Goal: Task Accomplishment & Management: Manage account settings

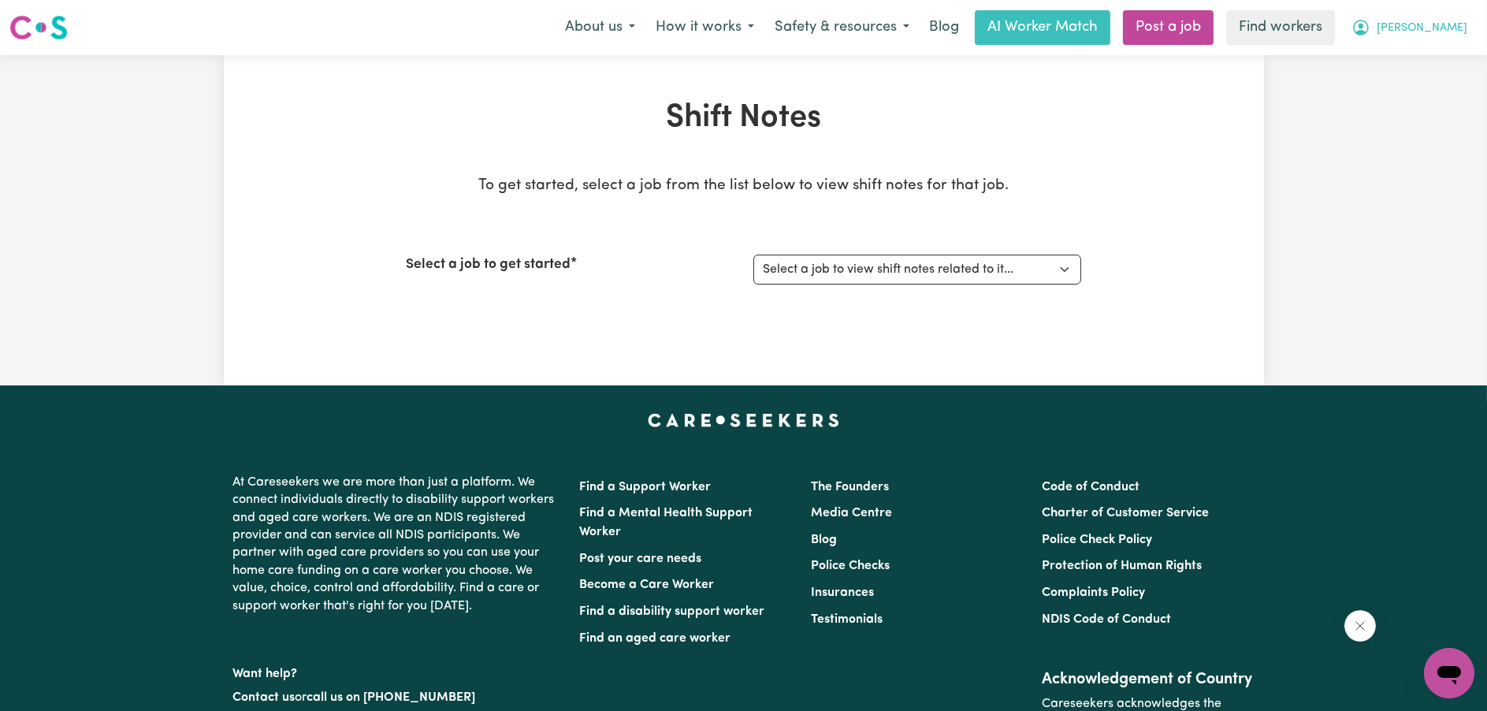
click at [1444, 35] on span "[PERSON_NAME]" at bounding box center [1422, 28] width 91 height 17
click at [1430, 60] on link "My Dashboard" at bounding box center [1414, 61] width 125 height 30
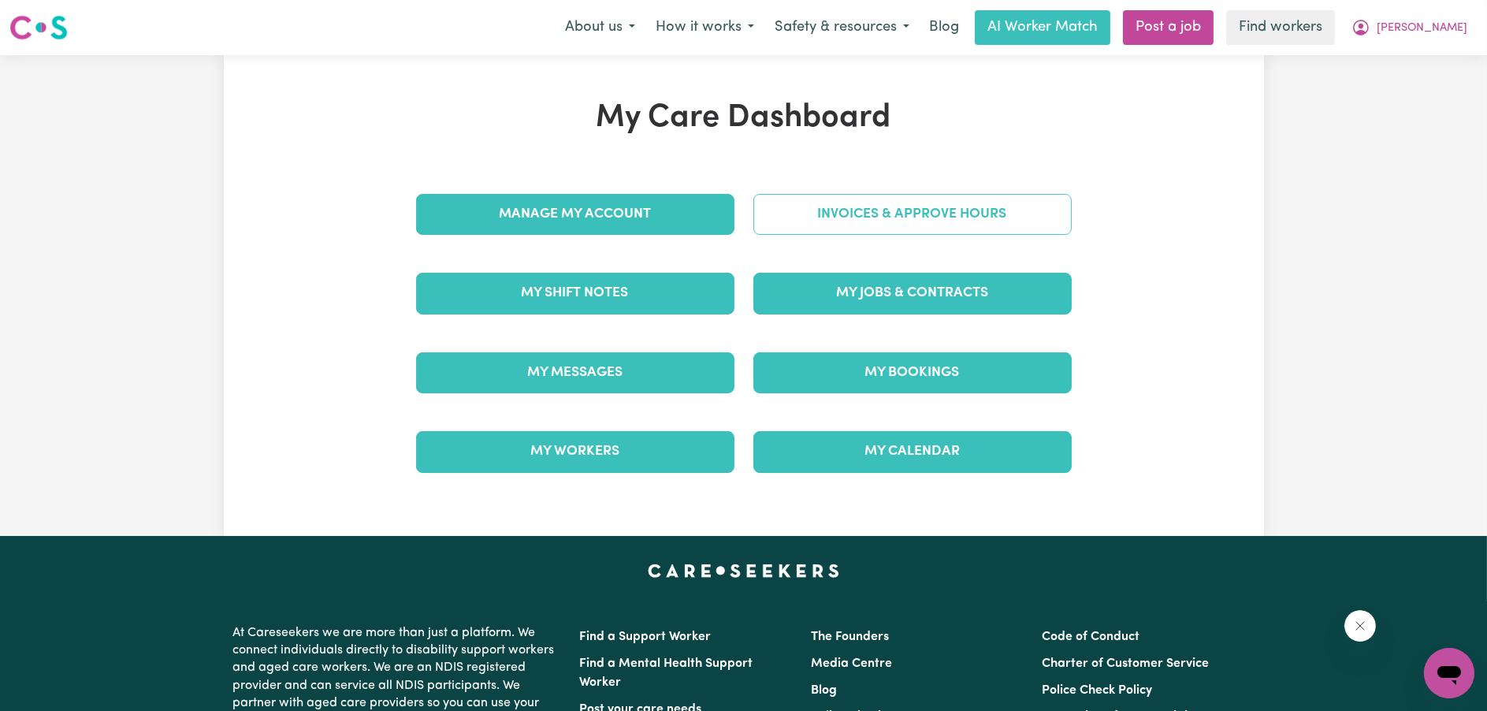
click at [809, 220] on link "Invoices & Approve Hours" at bounding box center [912, 214] width 318 height 41
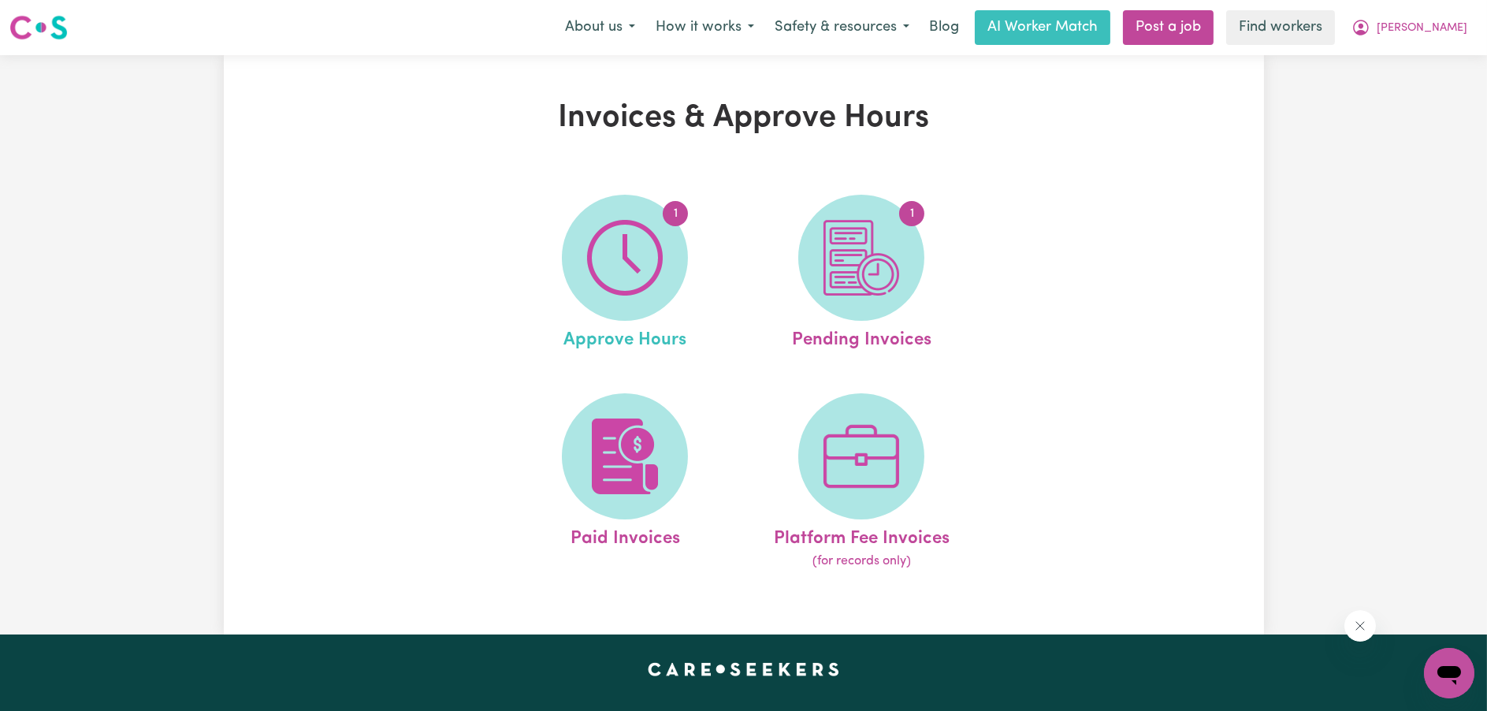
click at [701, 229] on link "1 Approve Hours" at bounding box center [624, 274] width 227 height 159
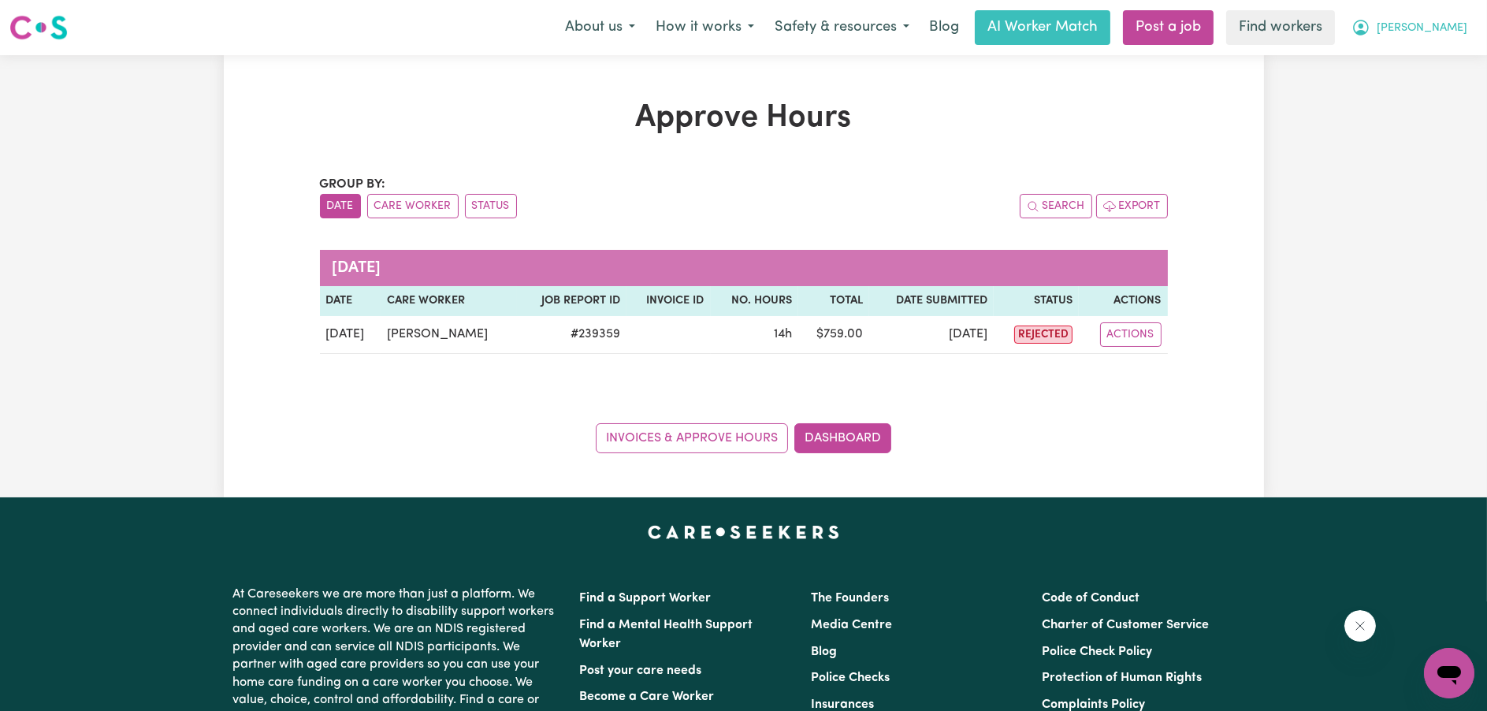
click at [1462, 27] on span "[PERSON_NAME]" at bounding box center [1422, 28] width 91 height 17
click at [1452, 53] on link "My Dashboard" at bounding box center [1414, 61] width 125 height 30
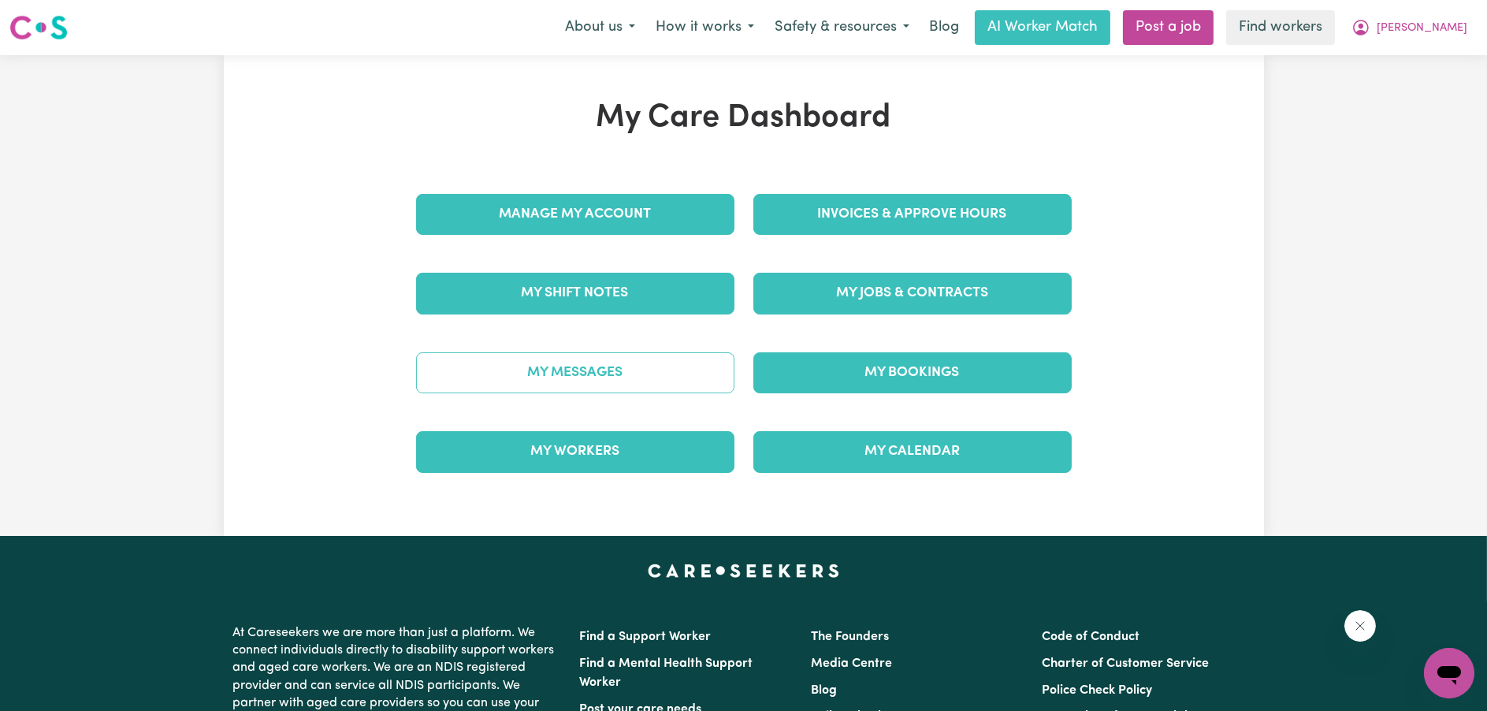
click at [639, 373] on link "My Messages" at bounding box center [575, 372] width 318 height 41
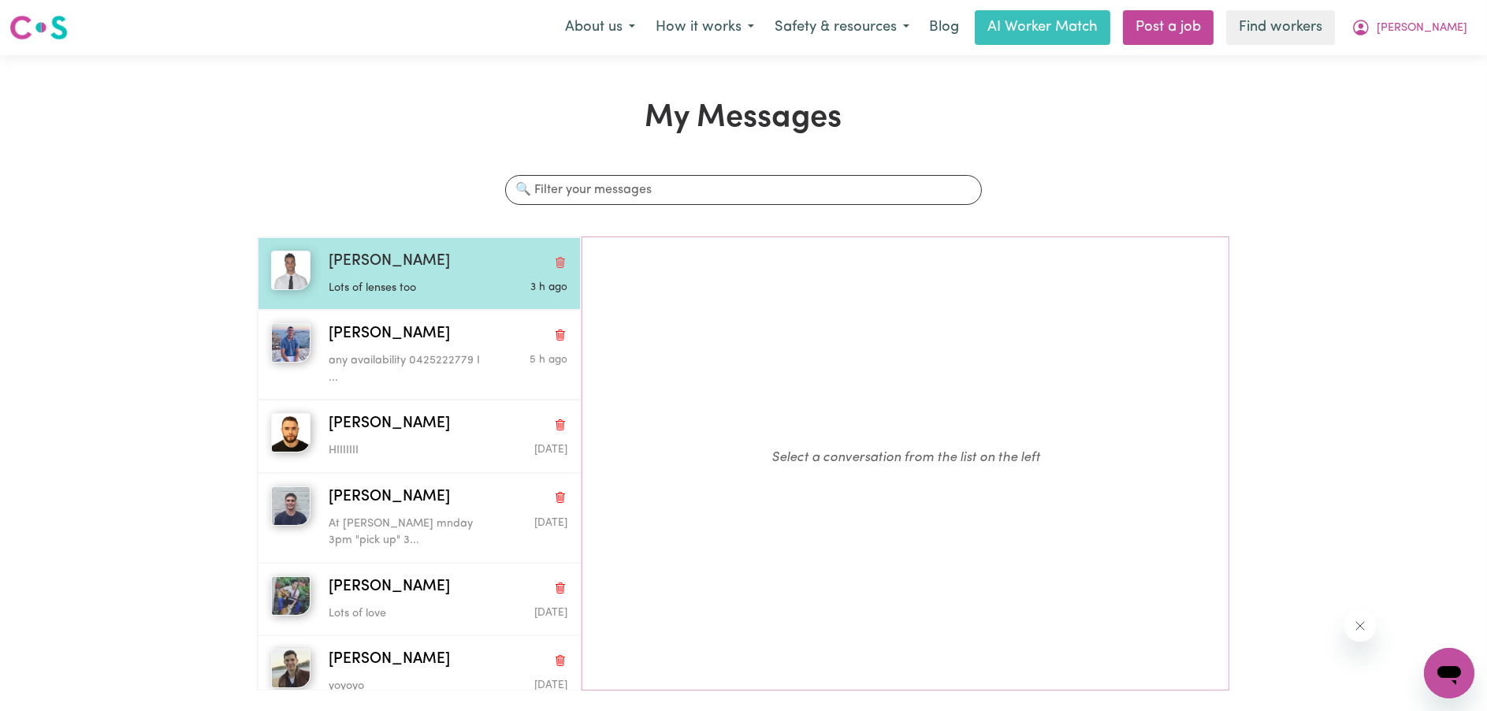
click at [347, 299] on div "[PERSON_NAME] Lots of lenses too 3 h ago" at bounding box center [419, 273] width 322 height 73
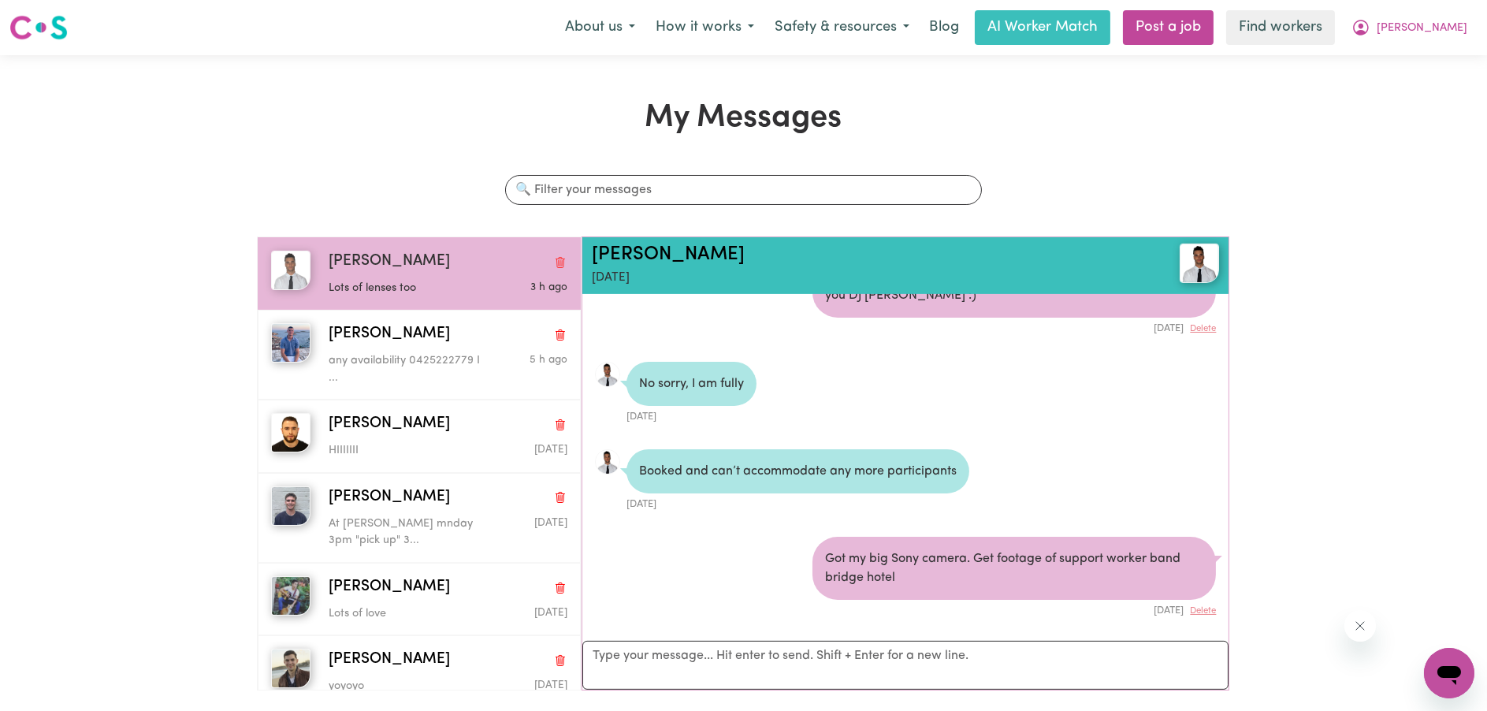
scroll to position [1344, 0]
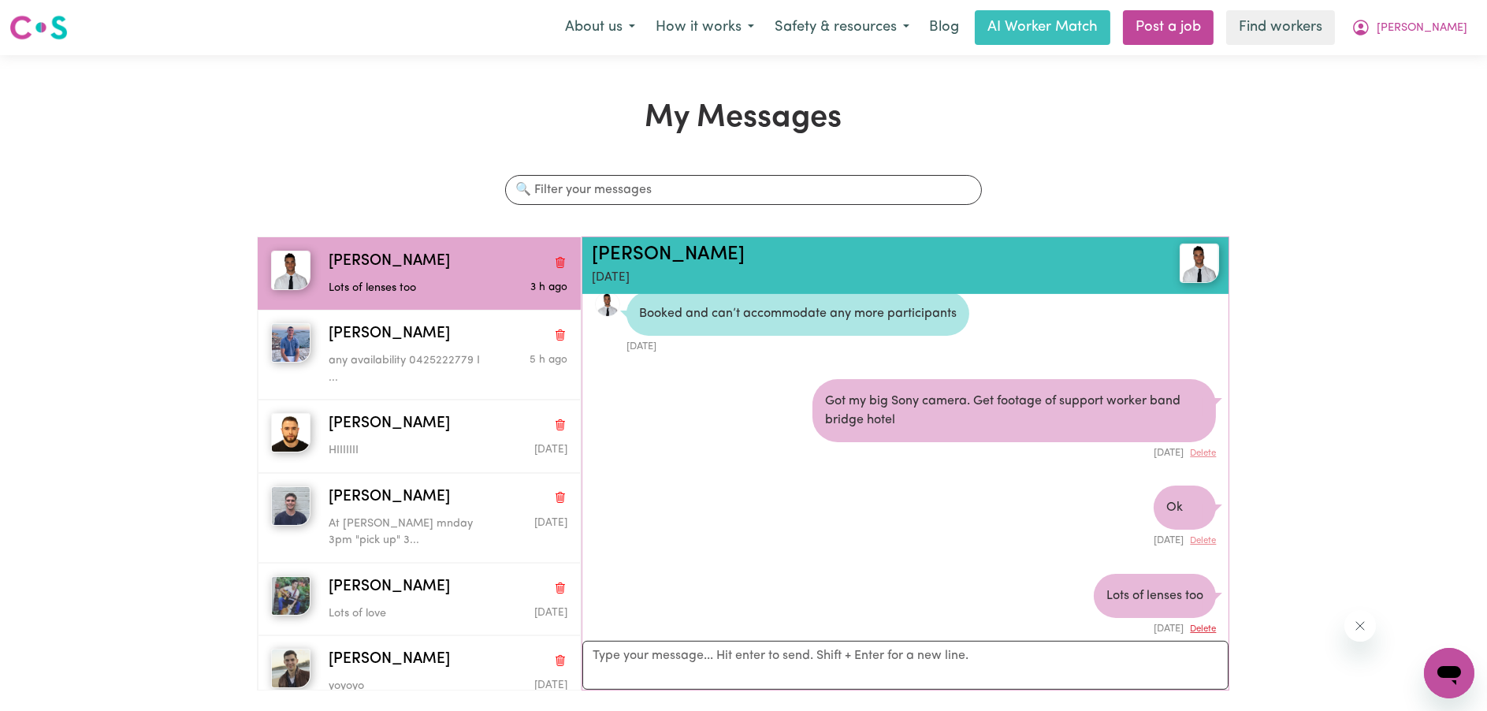
click at [1196, 623] on button "Delete" at bounding box center [1203, 629] width 26 height 13
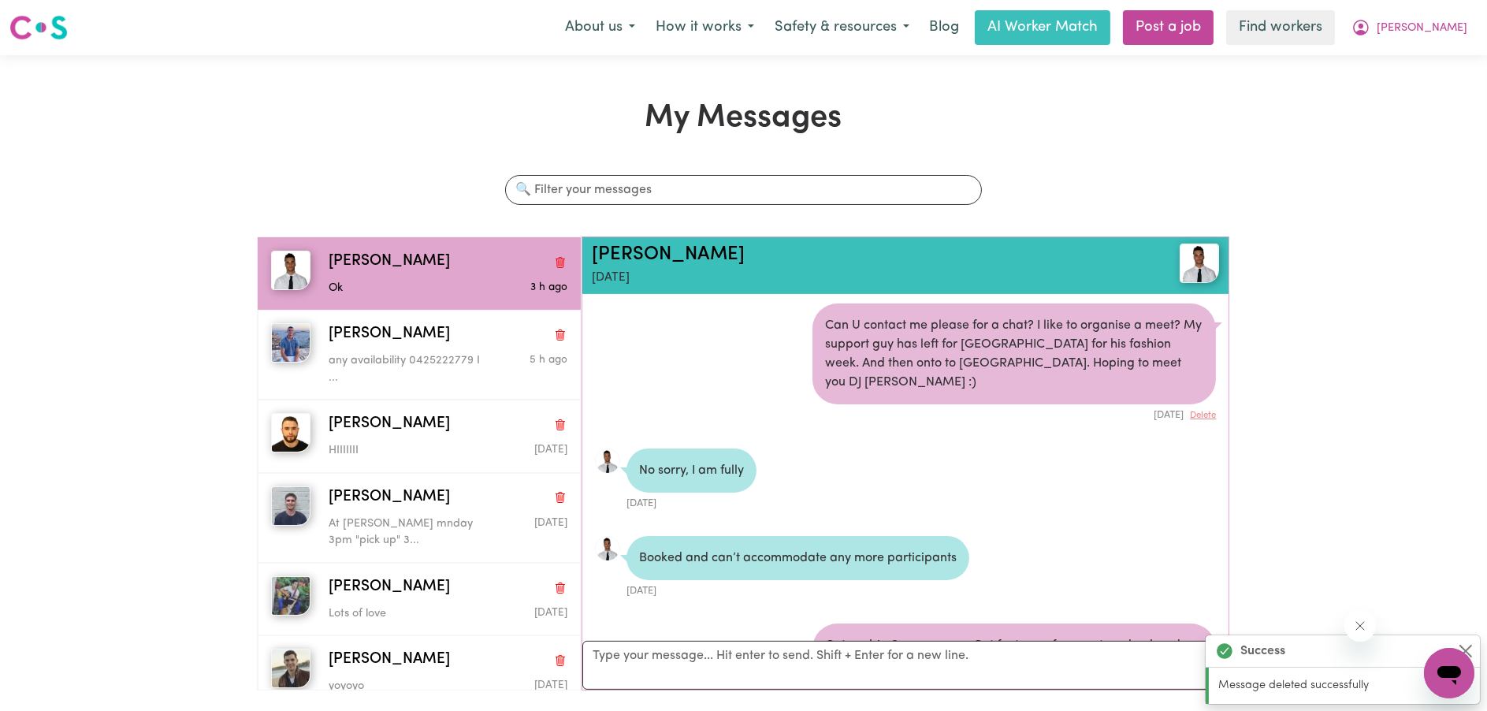
scroll to position [1257, 0]
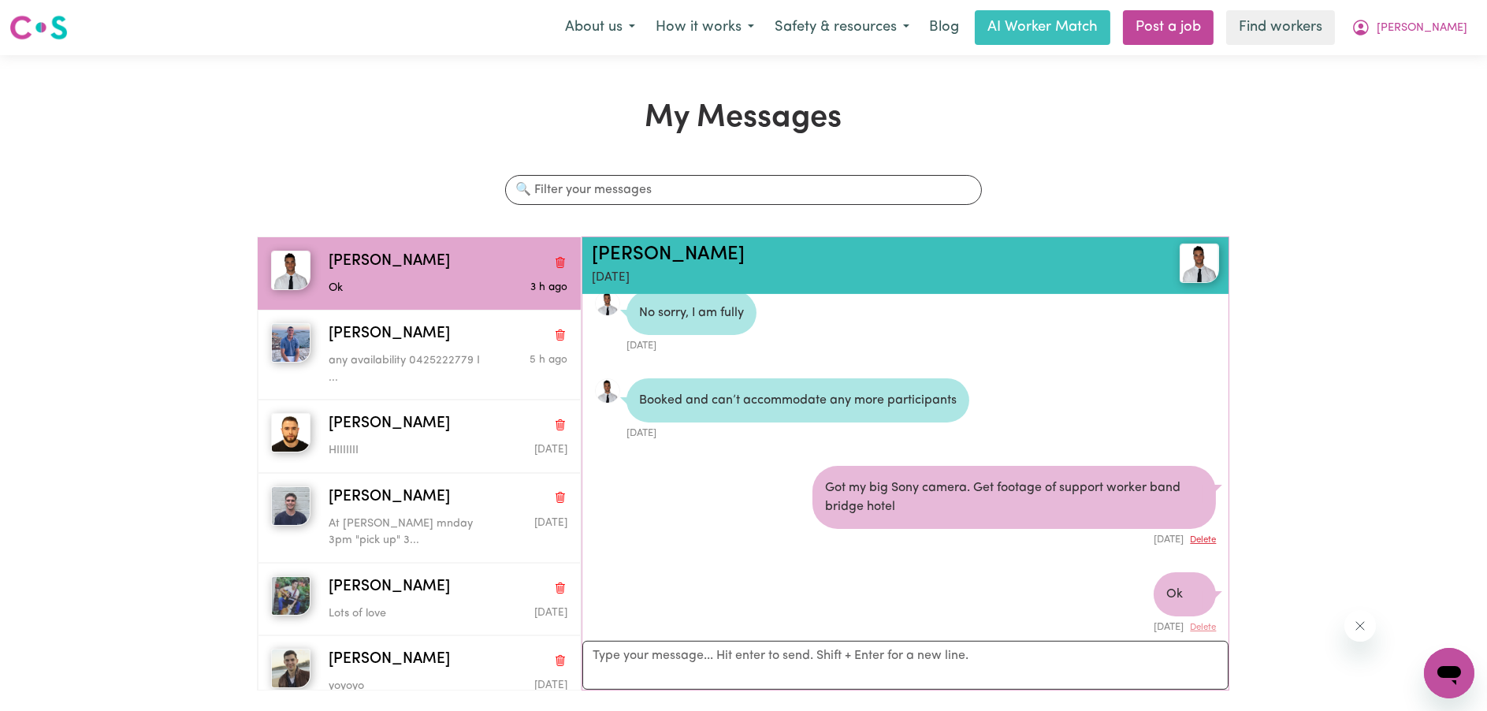
click at [1197, 534] on button "Delete" at bounding box center [1203, 540] width 26 height 13
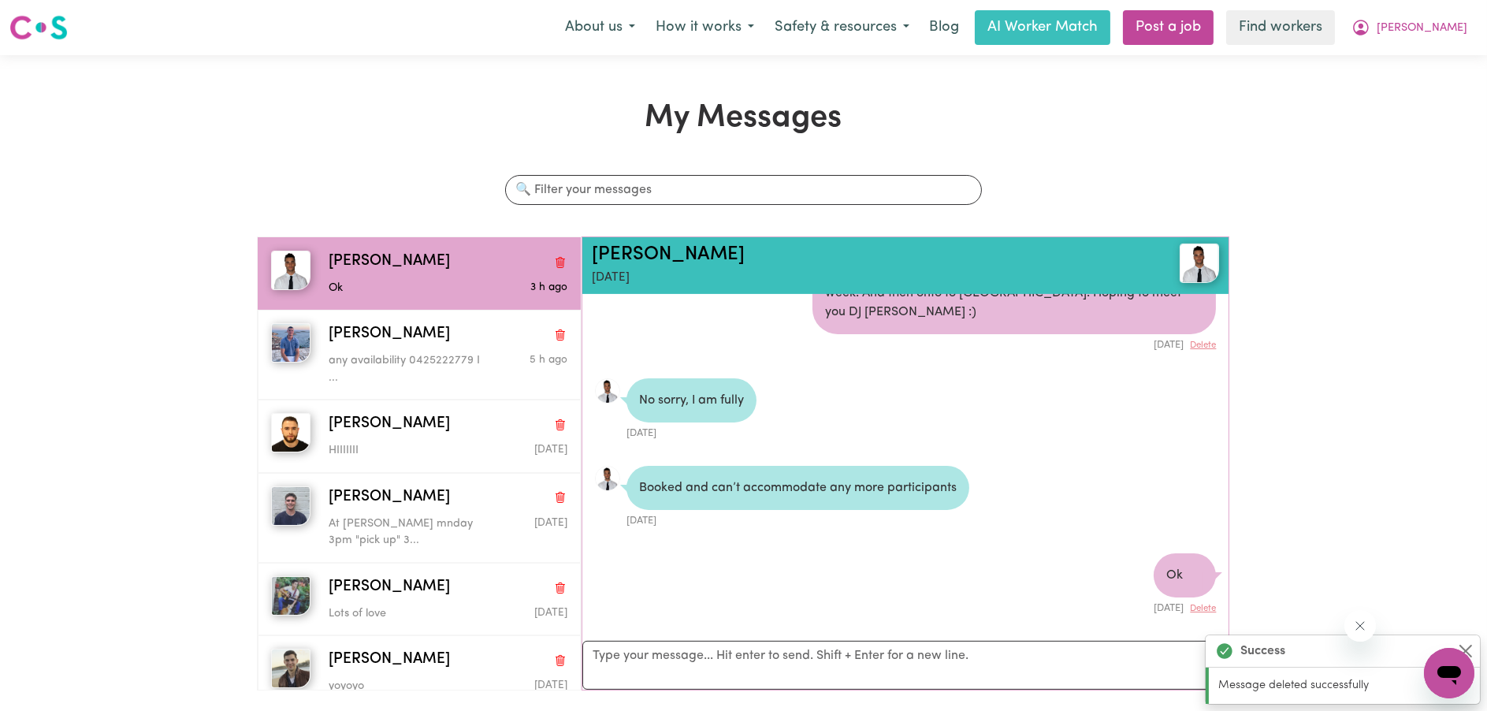
scroll to position [1150, 0]
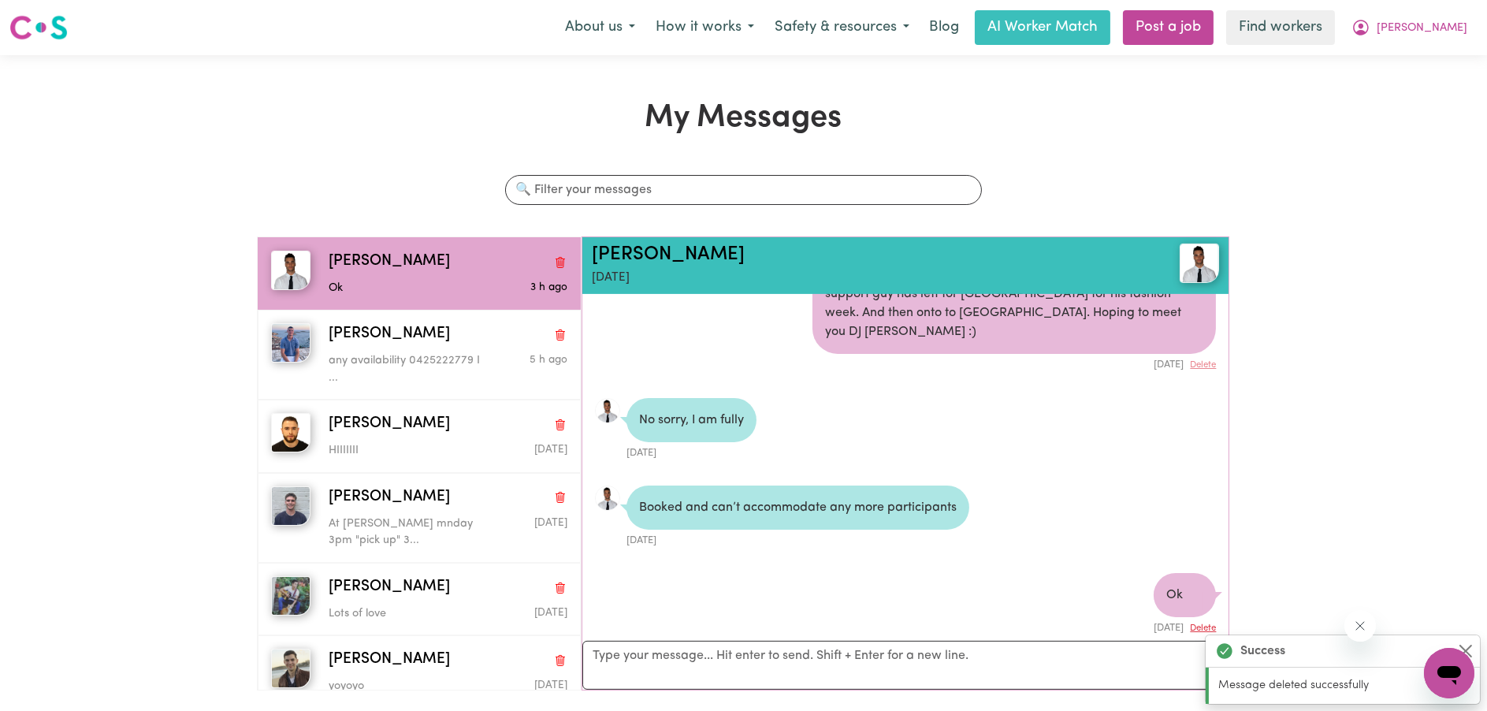
click at [1207, 622] on button "Delete" at bounding box center [1203, 628] width 26 height 13
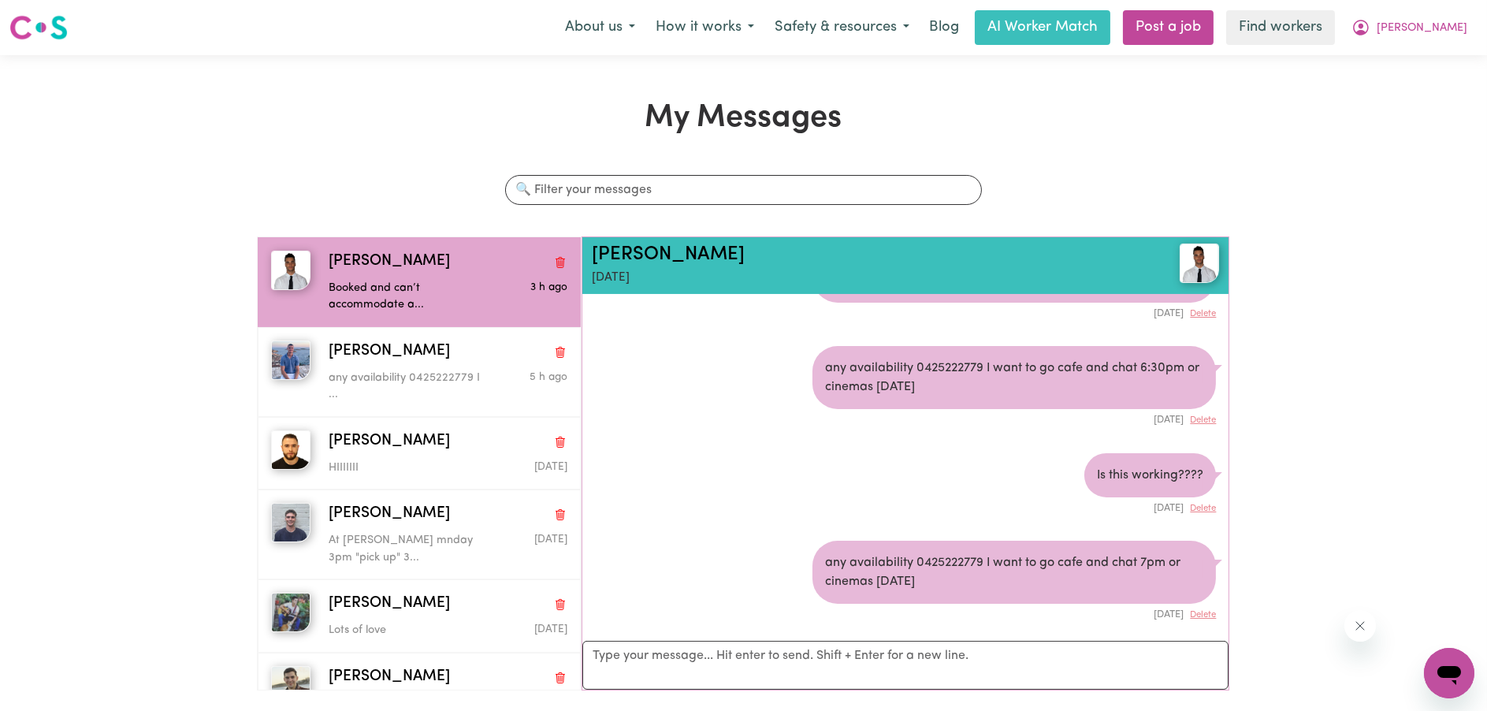
scroll to position [511, 0]
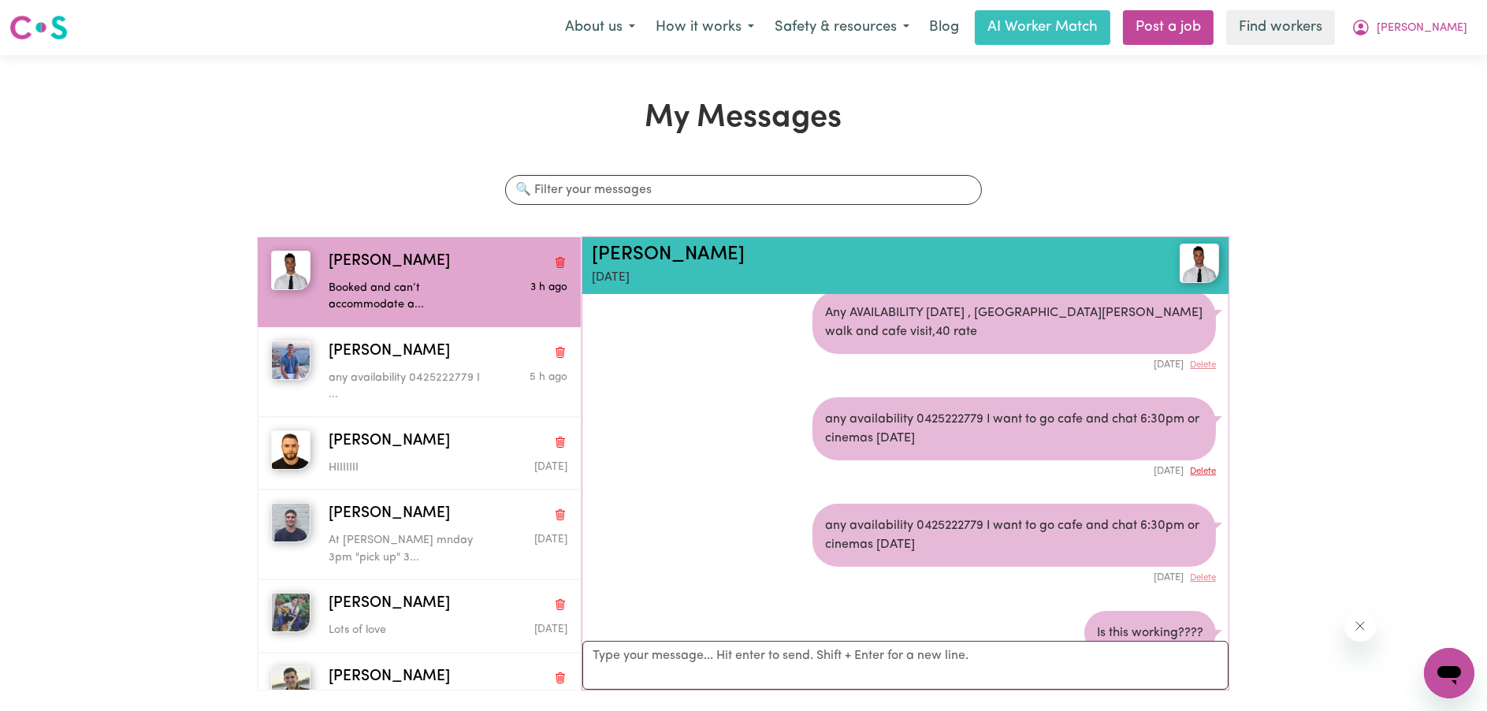
click at [1198, 470] on button "Delete" at bounding box center [1203, 471] width 26 height 13
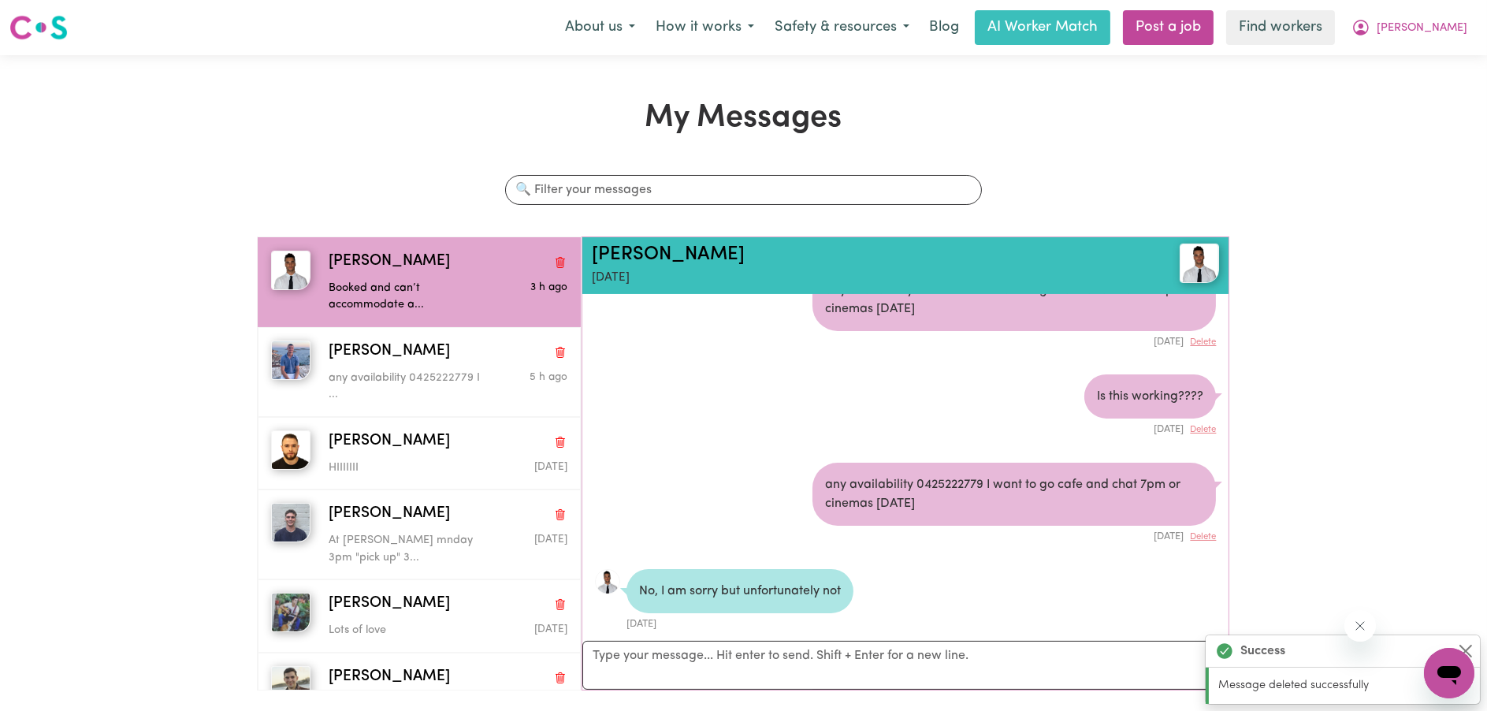
scroll to position [482, 0]
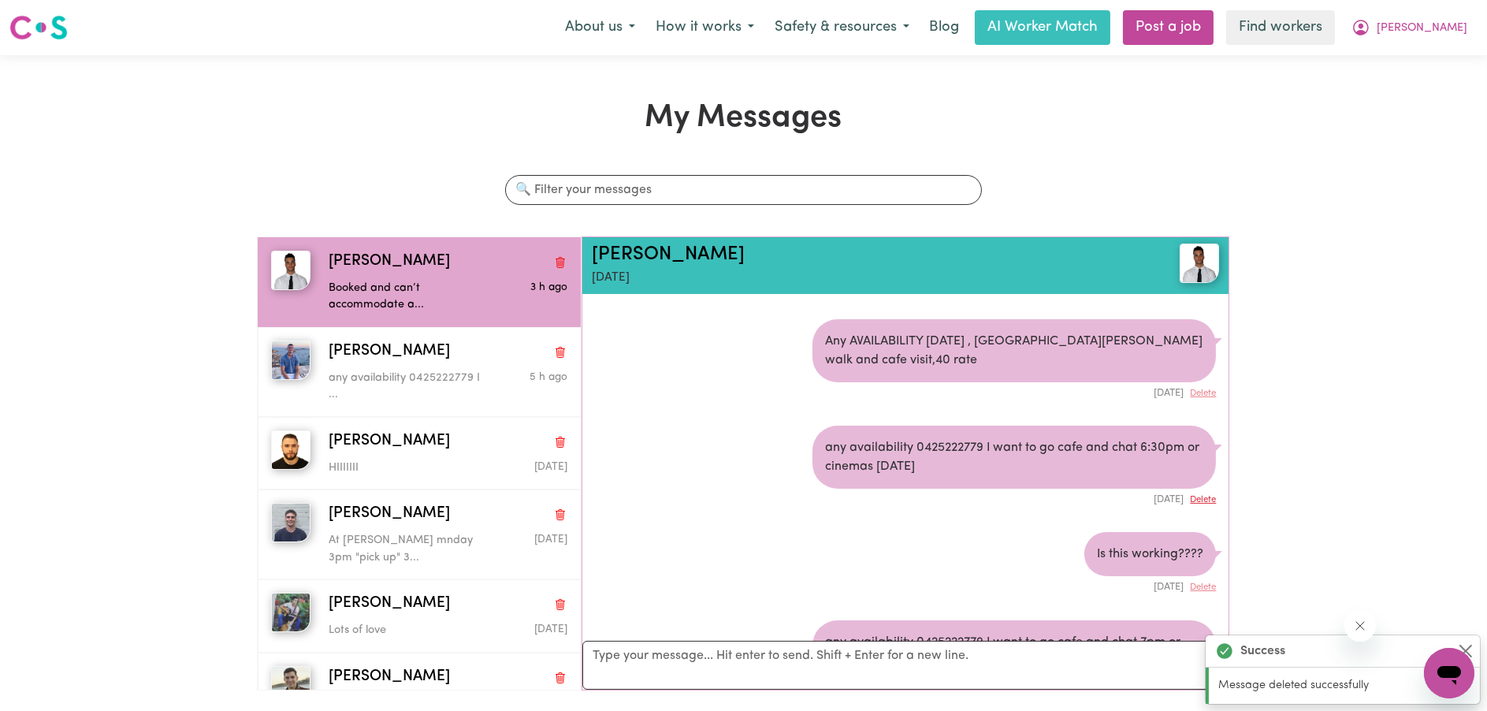
click at [1190, 493] on button "Delete" at bounding box center [1203, 499] width 26 height 13
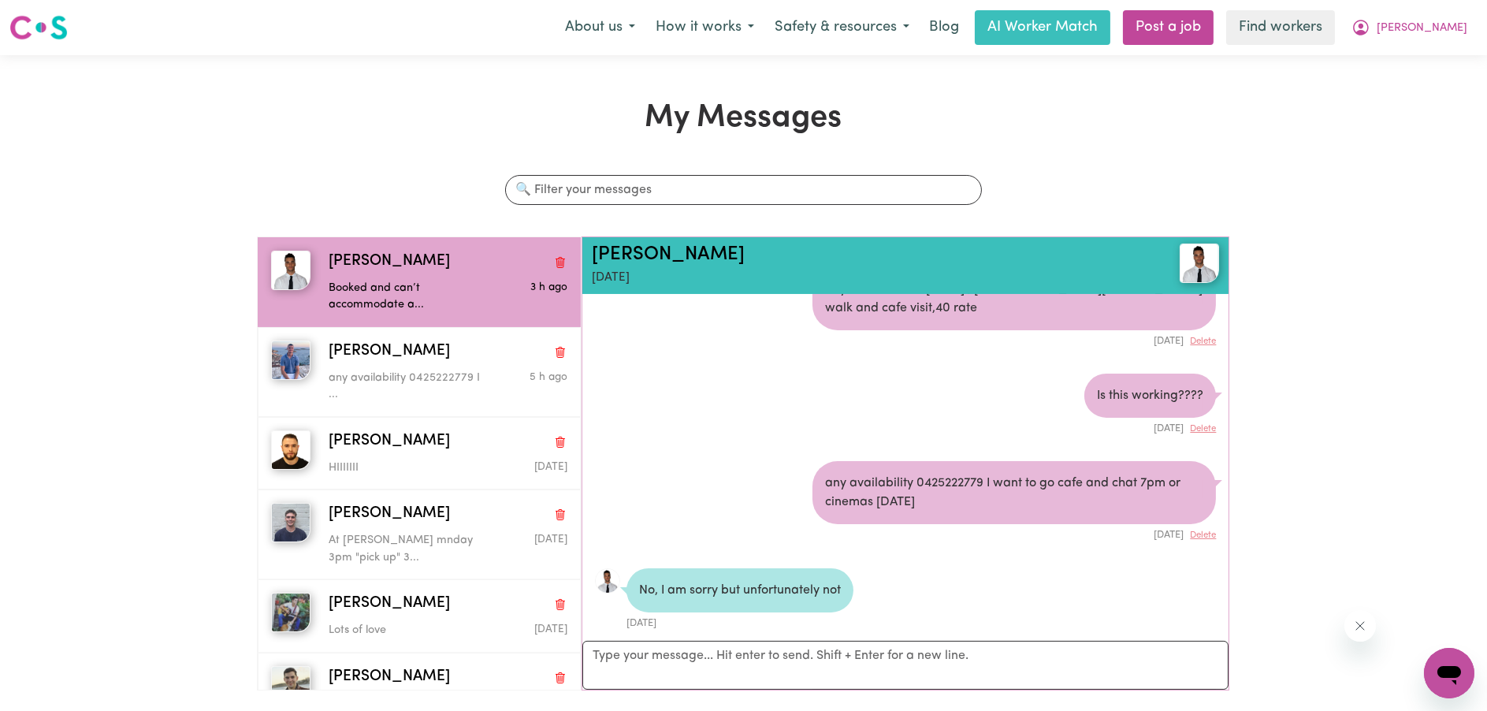
scroll to position [377, 0]
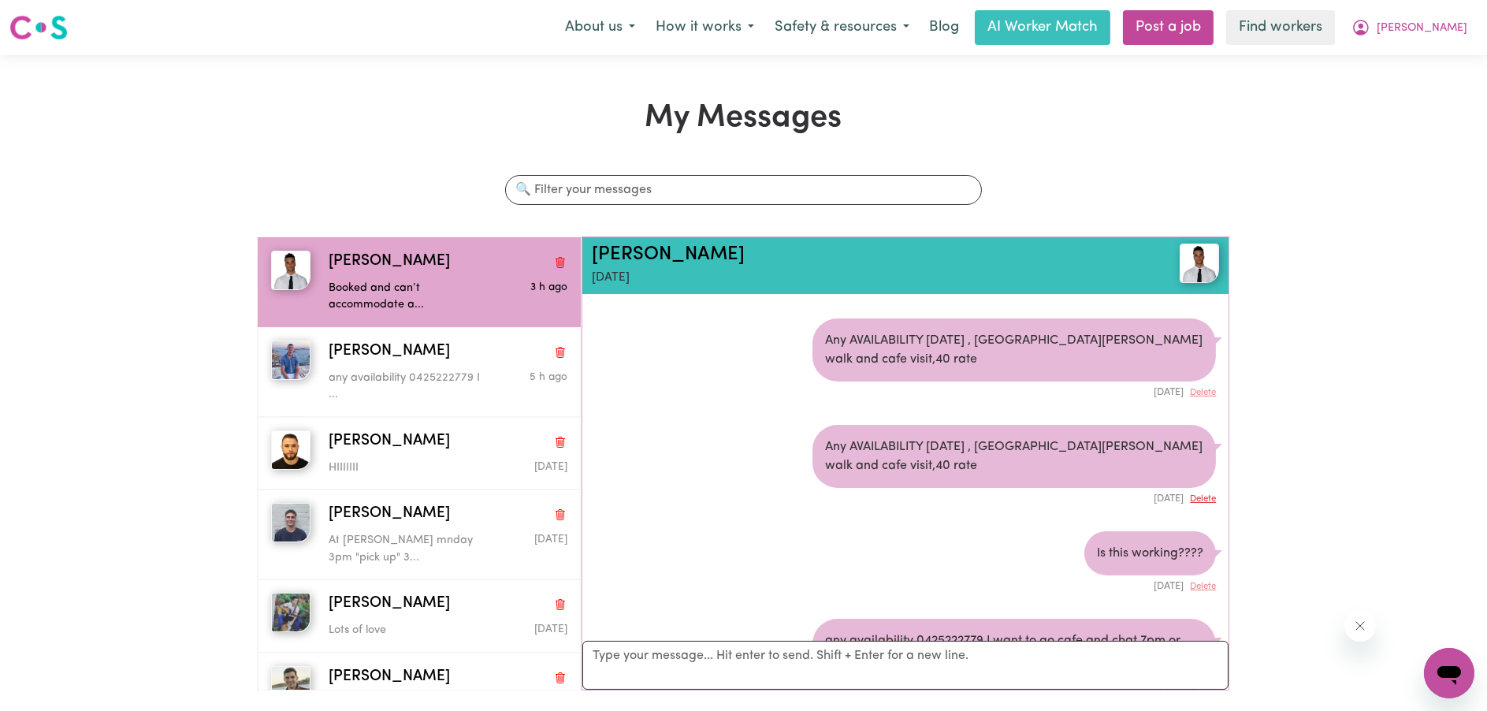
click at [1201, 500] on button "Delete" at bounding box center [1203, 499] width 26 height 13
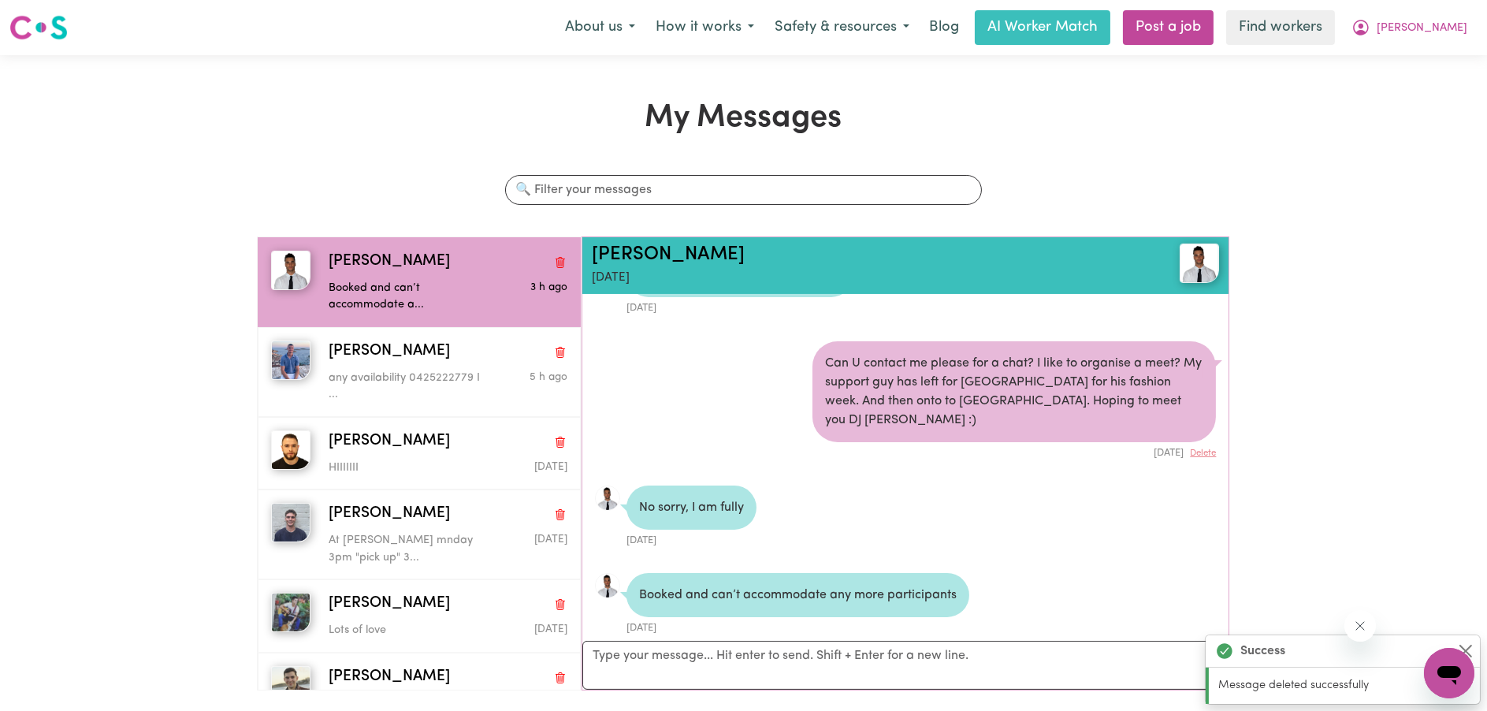
scroll to position [348, 0]
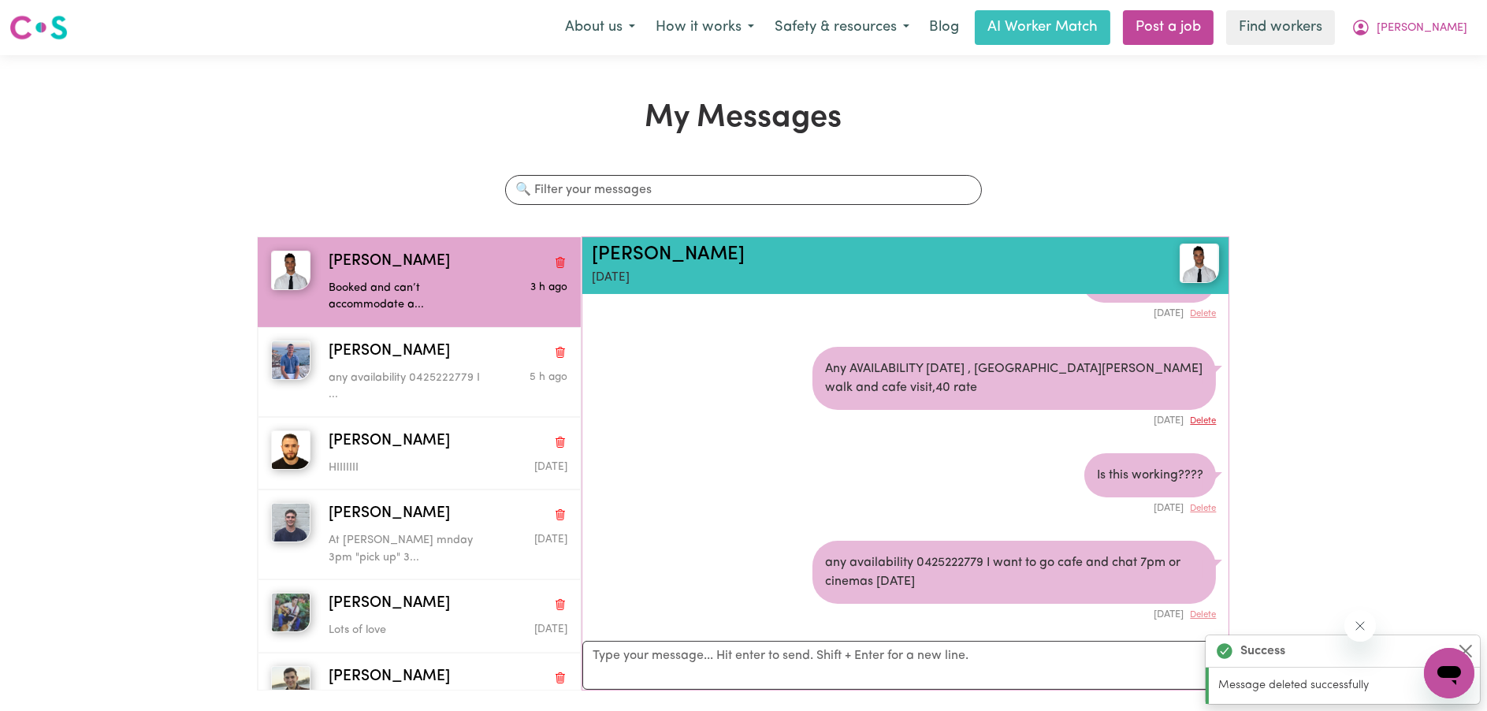
click at [1193, 422] on button "Delete" at bounding box center [1203, 421] width 26 height 13
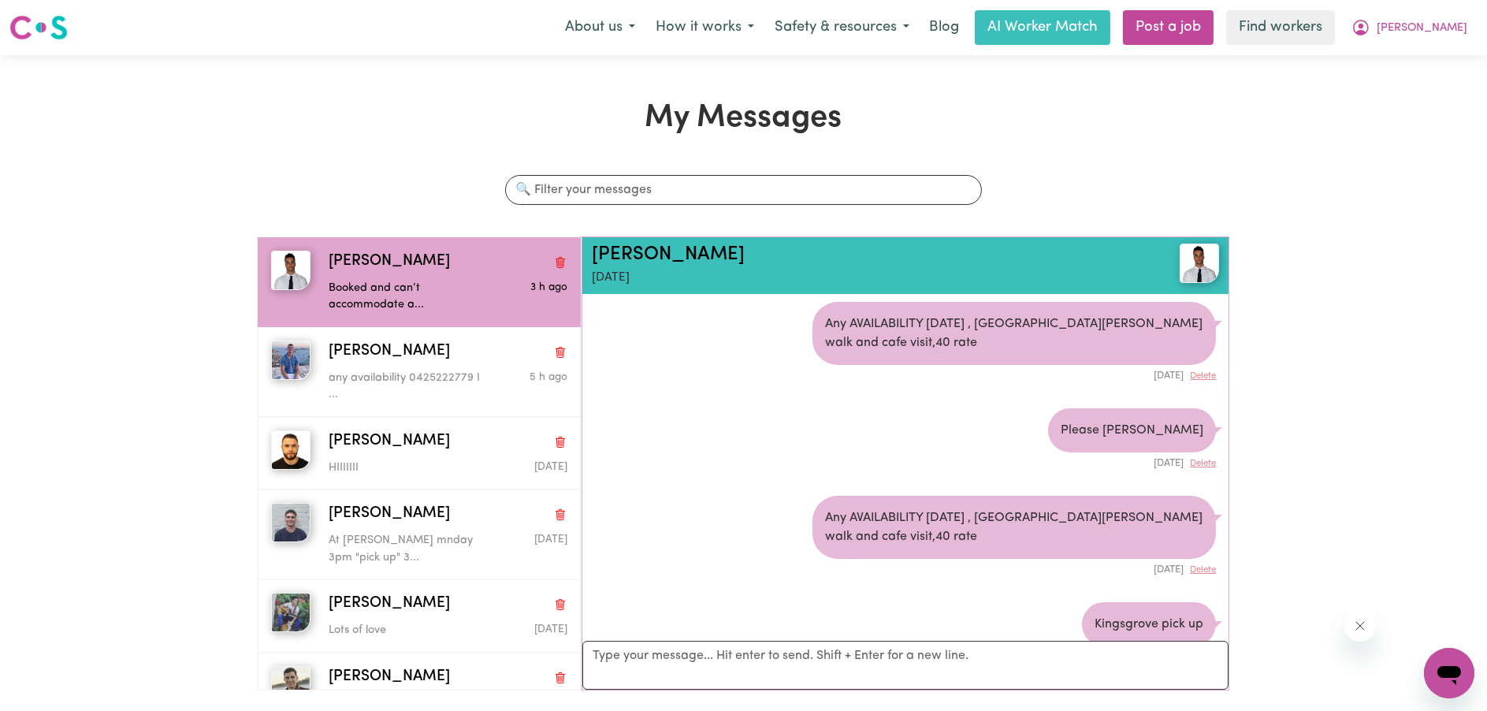
scroll to position [0, 0]
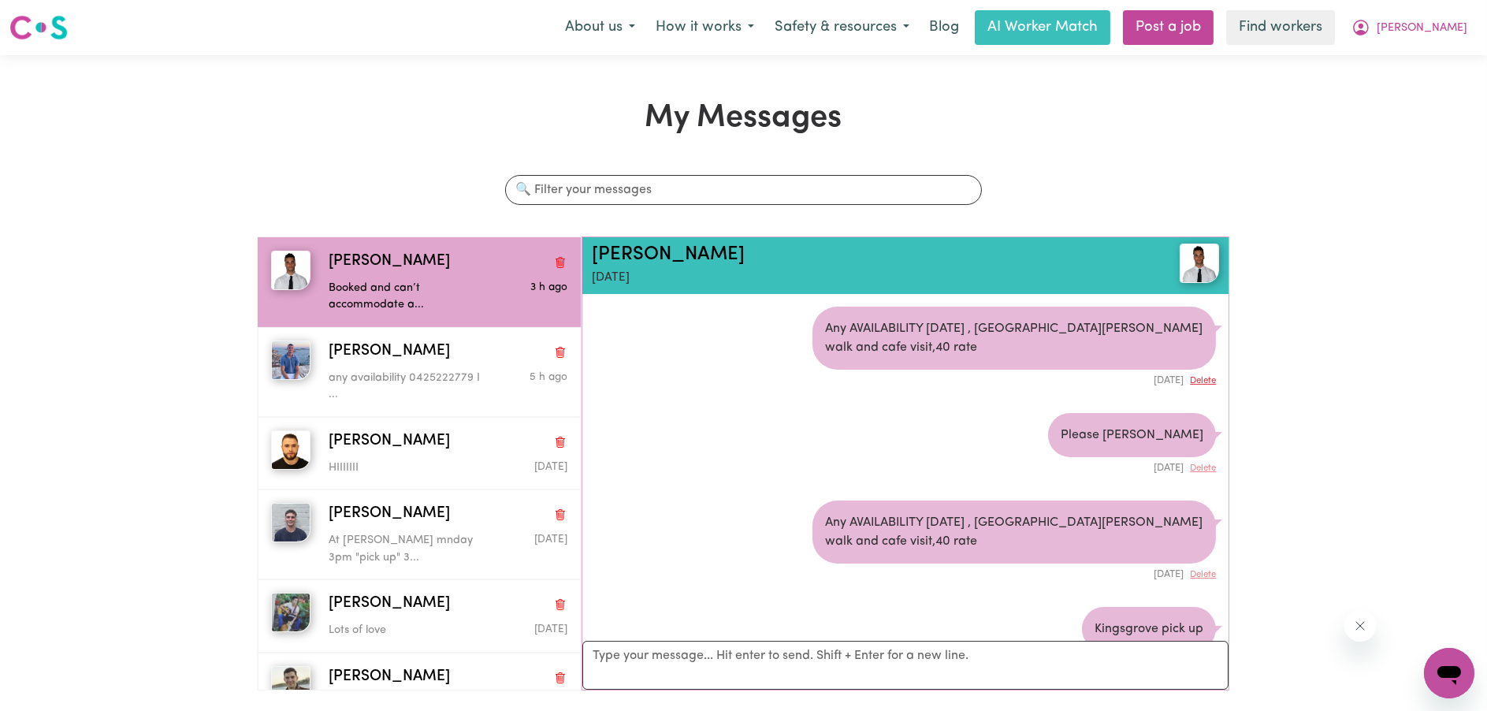
click at [1196, 381] on button "Delete" at bounding box center [1203, 380] width 26 height 13
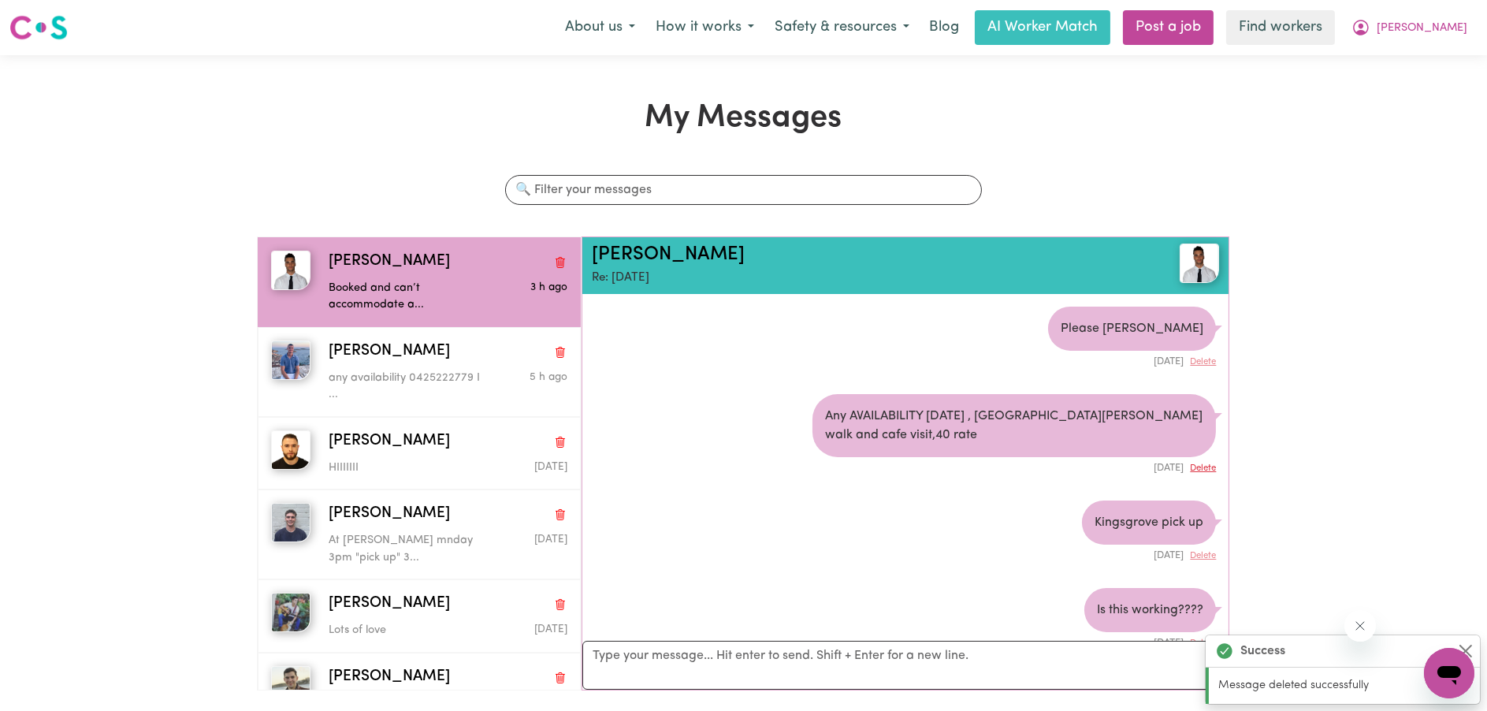
click at [1201, 465] on button "Delete" at bounding box center [1203, 468] width 26 height 13
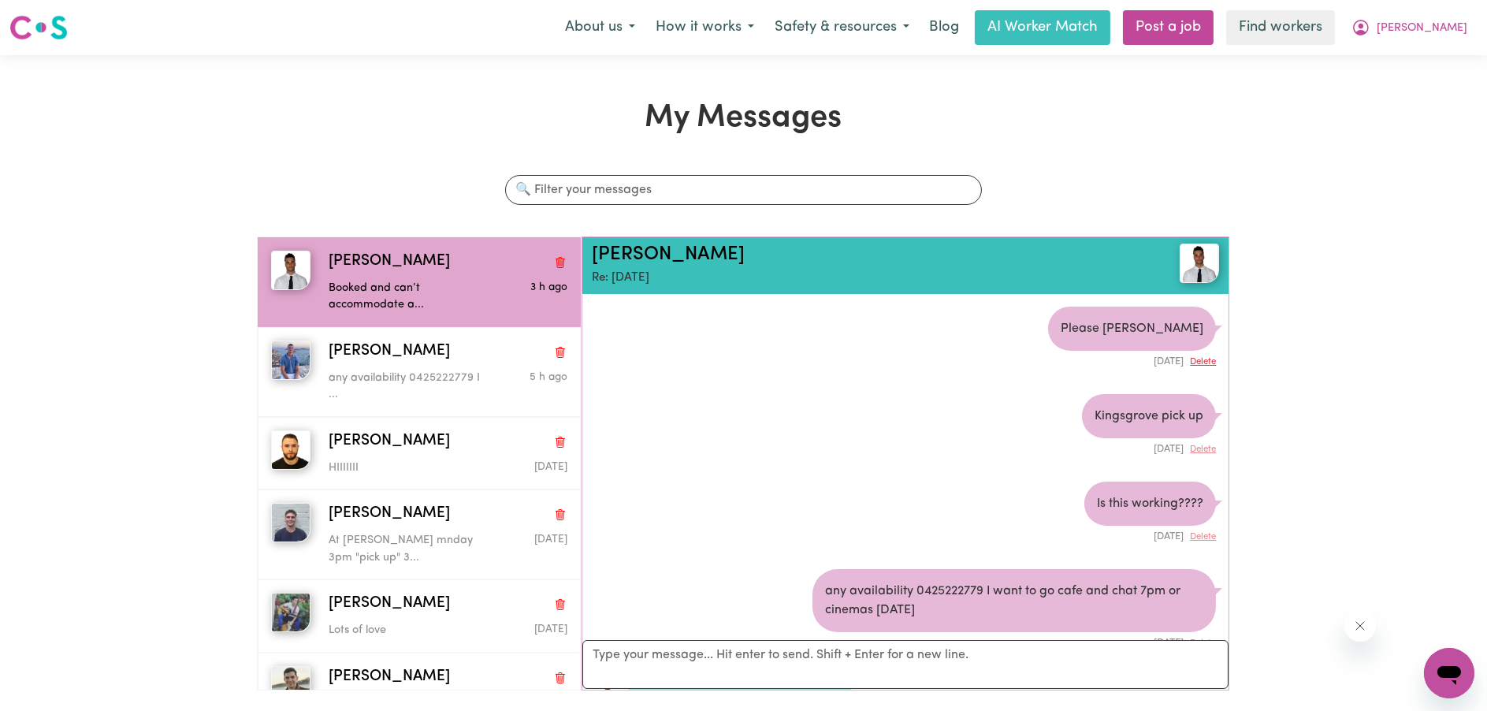
click at [1202, 366] on button "Delete" at bounding box center [1203, 361] width 26 height 13
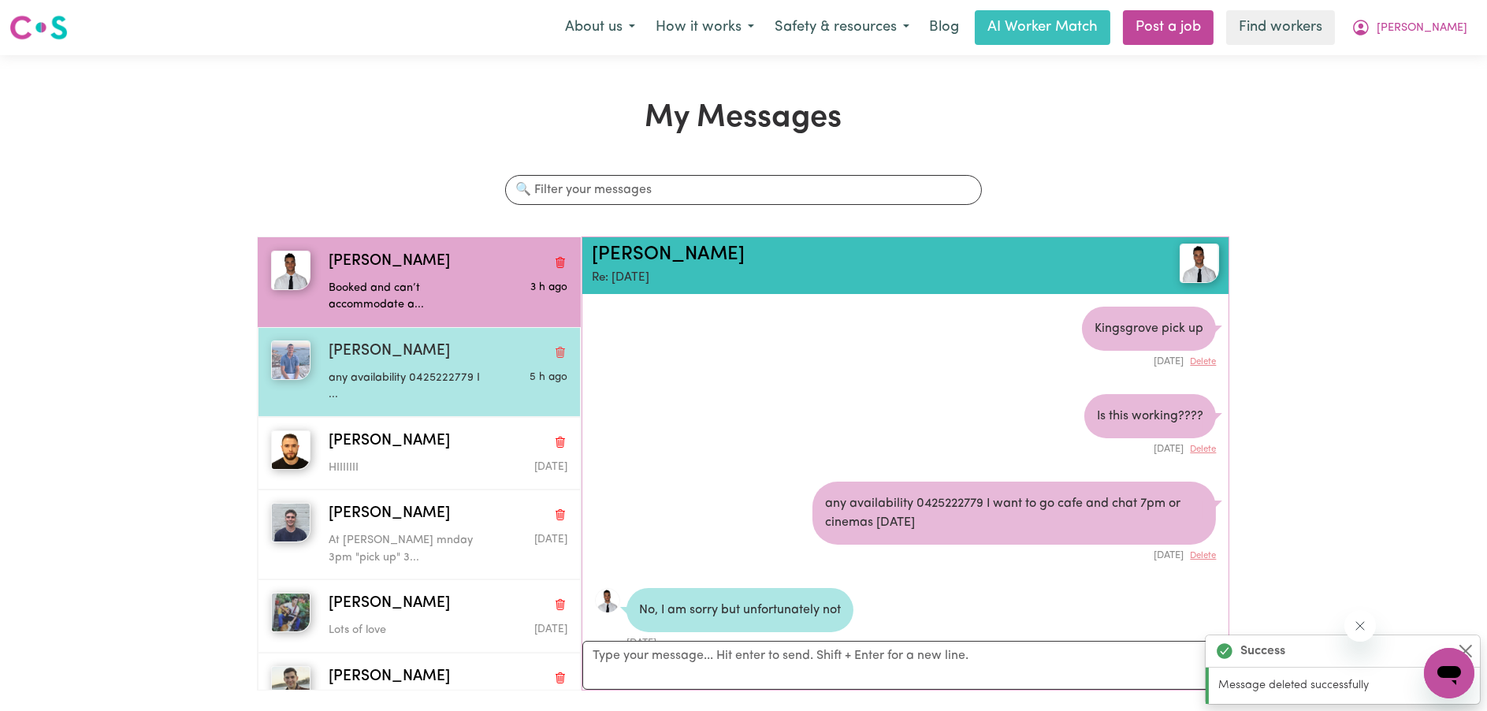
click at [419, 359] on div "[PERSON_NAME]" at bounding box center [448, 351] width 239 height 23
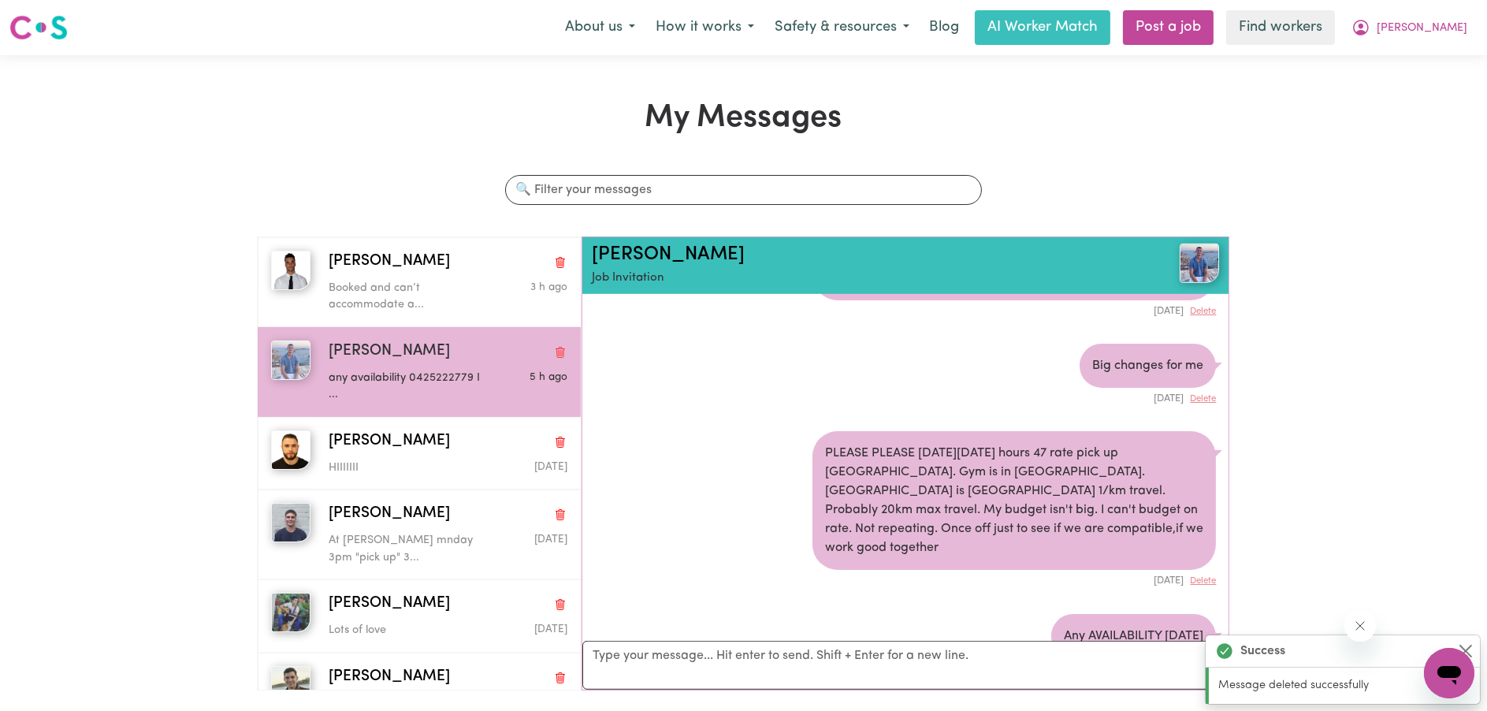
scroll to position [2956, 0]
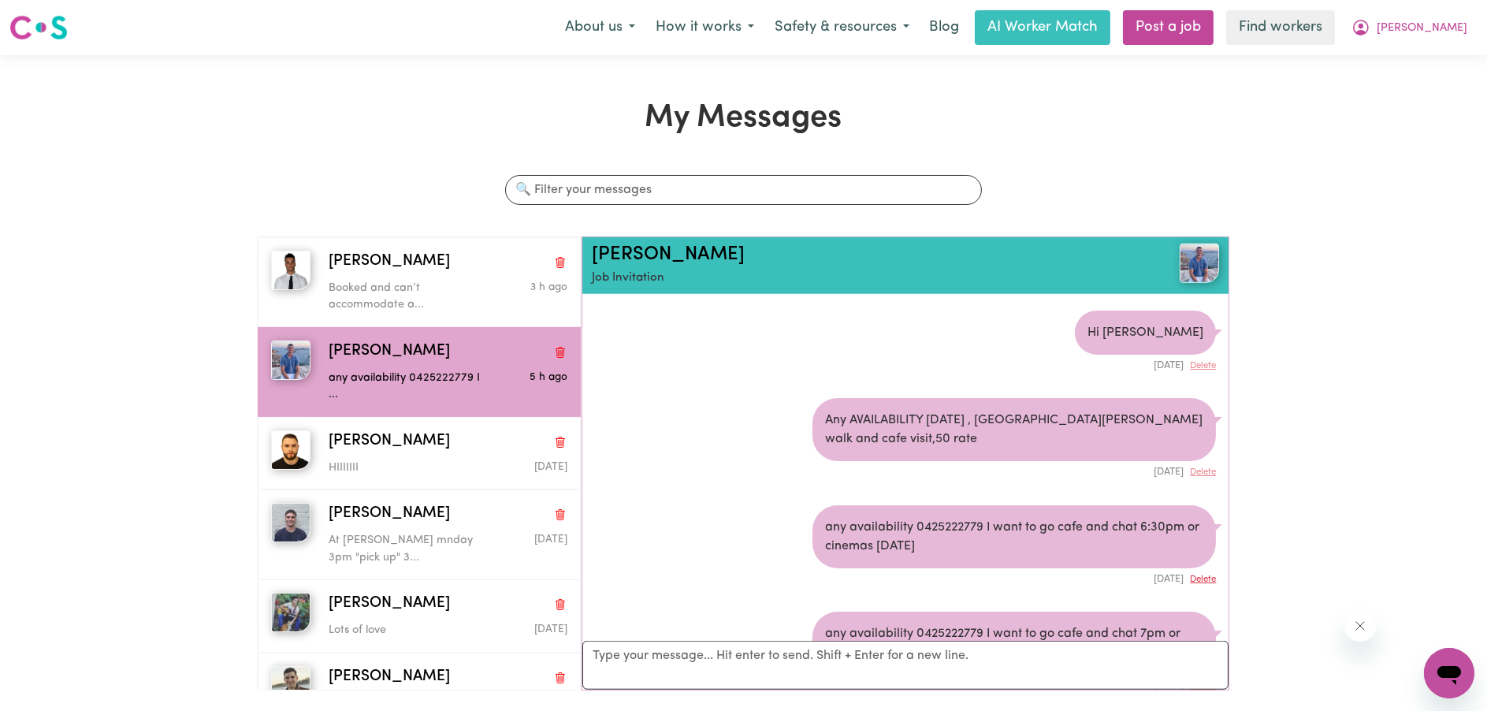
click at [1195, 573] on button "Delete" at bounding box center [1203, 579] width 26 height 13
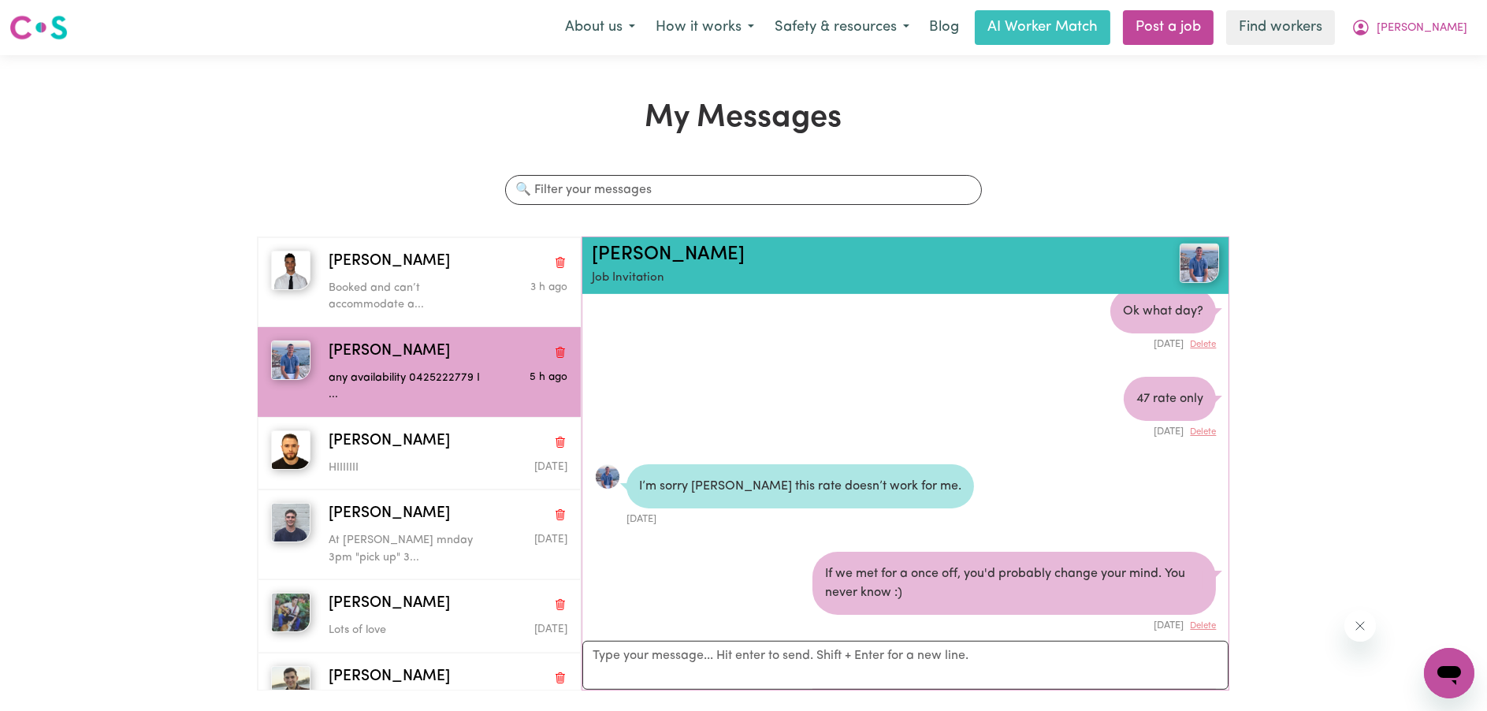
scroll to position [1746, 0]
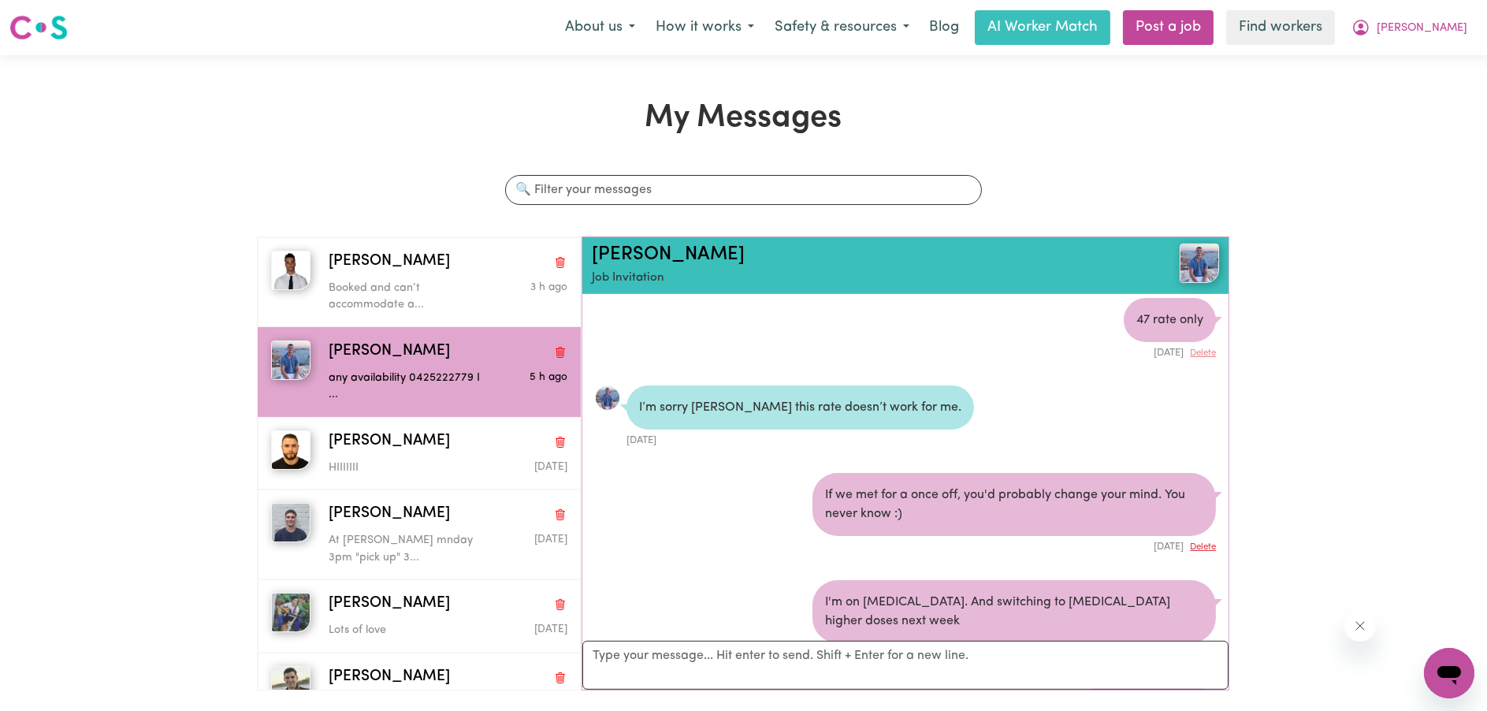
click at [1192, 541] on button "Delete" at bounding box center [1203, 547] width 26 height 13
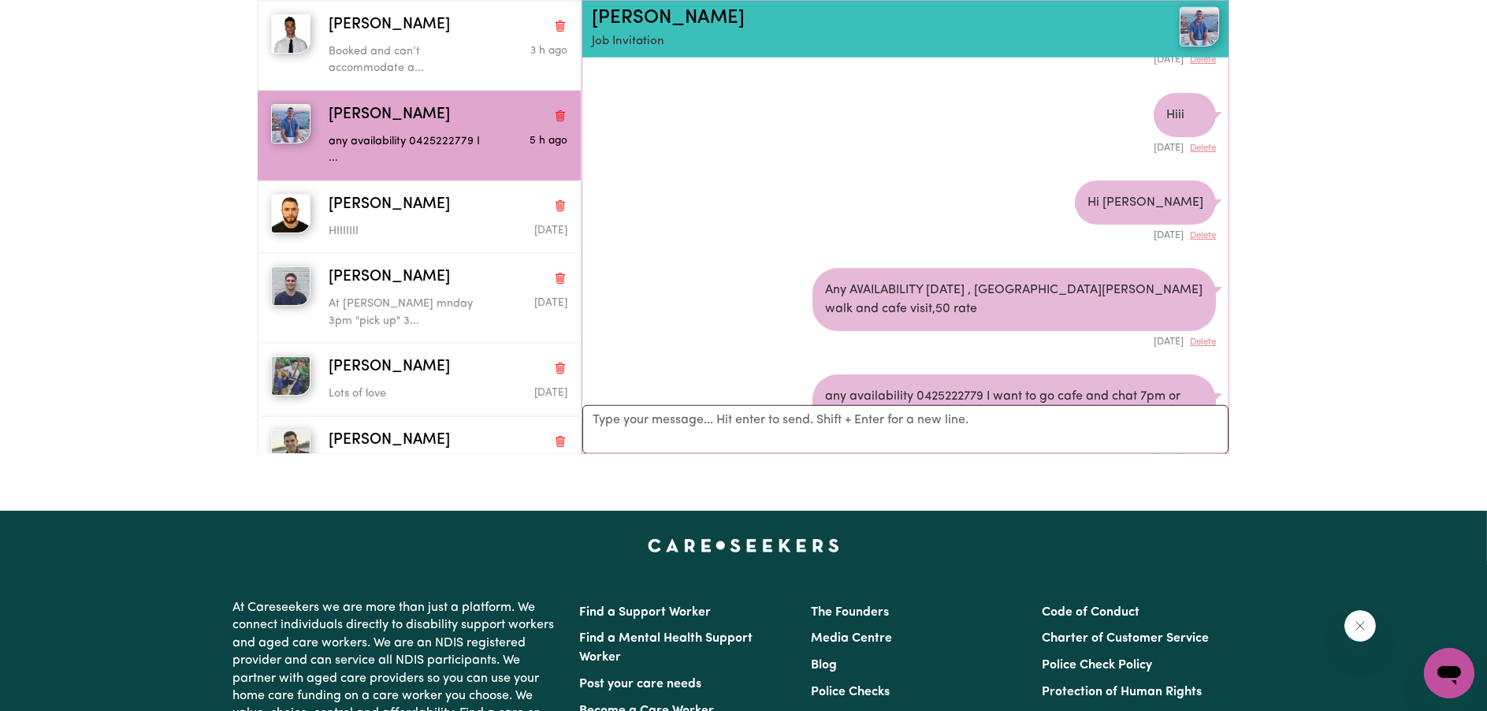
scroll to position [2507, 0]
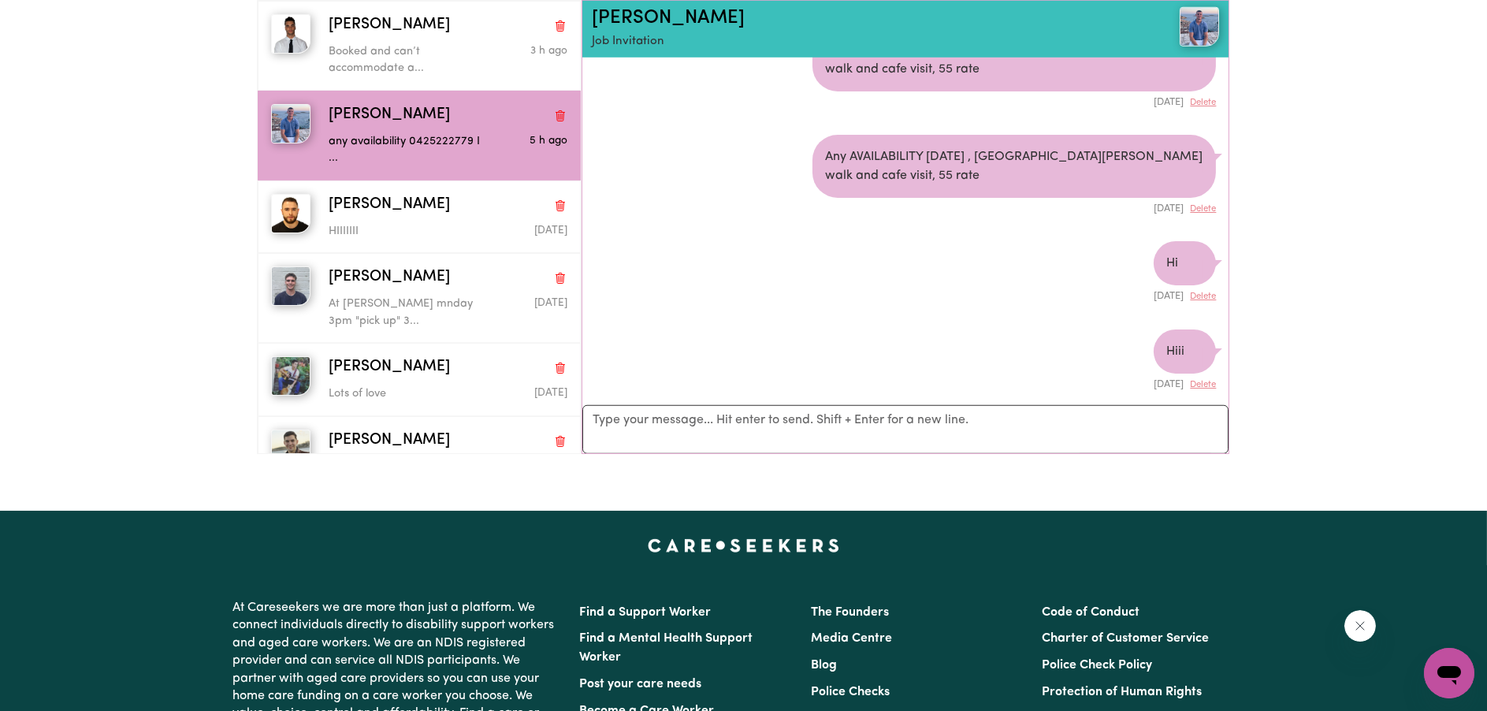
click at [1209, 19] on img at bounding box center [1199, 26] width 39 height 39
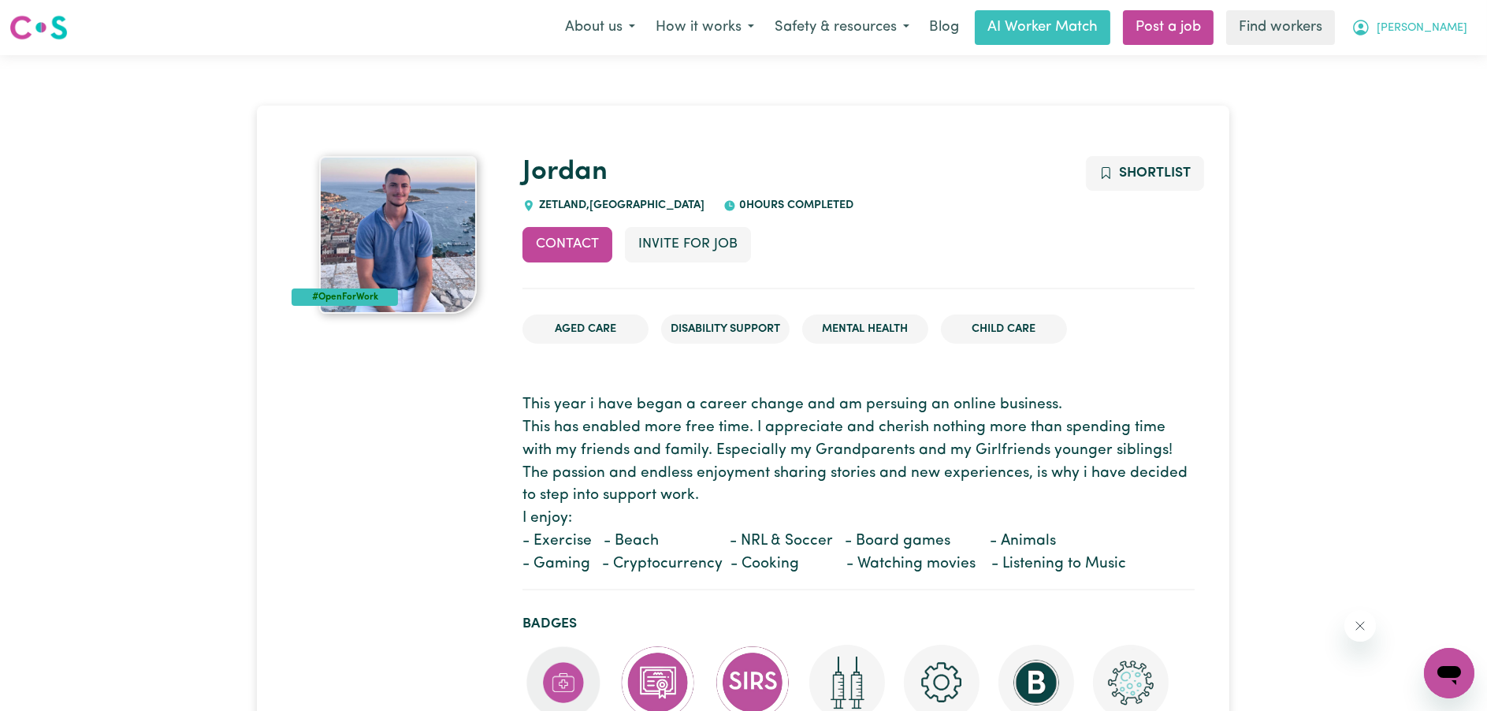
click at [1462, 27] on button "[PERSON_NAME]" at bounding box center [1409, 27] width 136 height 33
click at [1438, 60] on link "My Dashboard" at bounding box center [1414, 61] width 125 height 30
